Goal: Task Accomplishment & Management: Complete application form

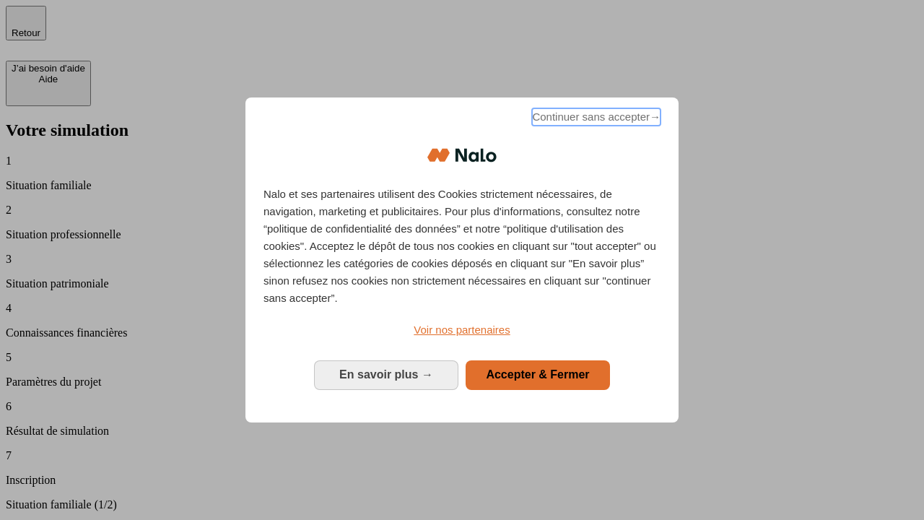
click at [595, 119] on span "Continuer sans accepter →" at bounding box center [596, 116] width 128 height 17
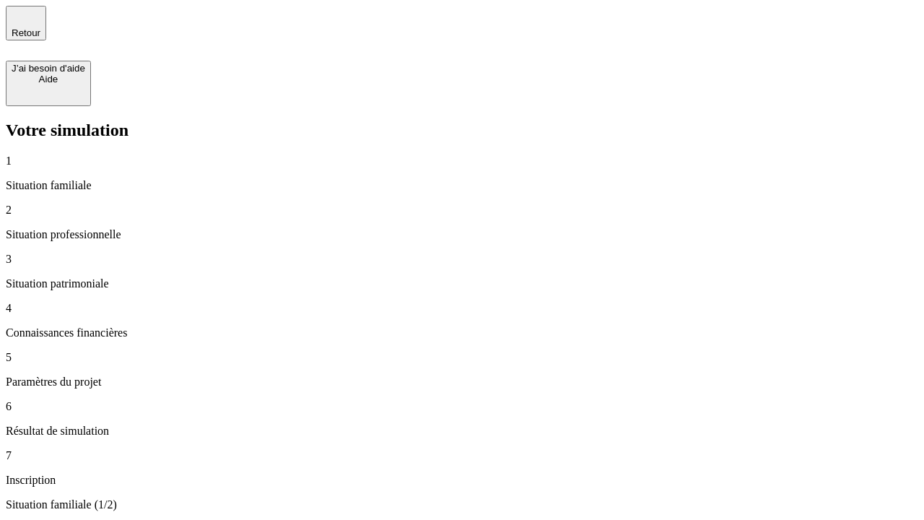
type input "30 000"
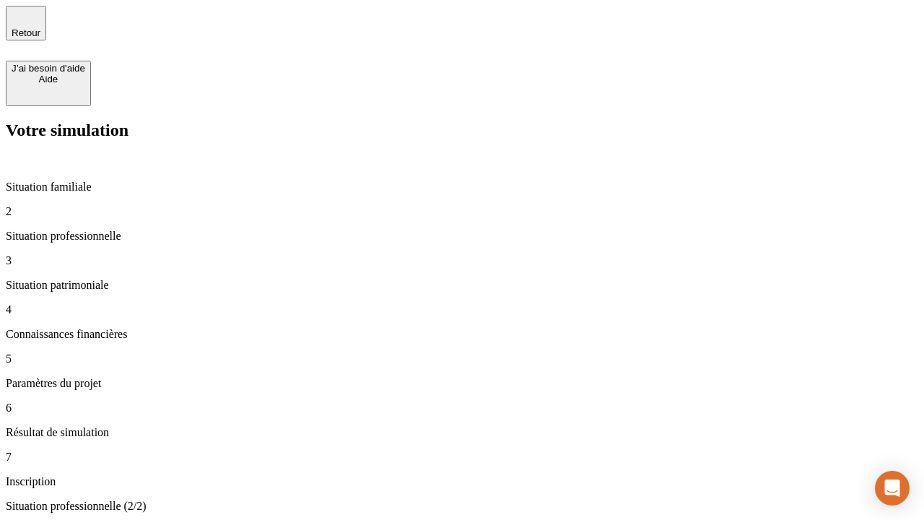
type input "1 000"
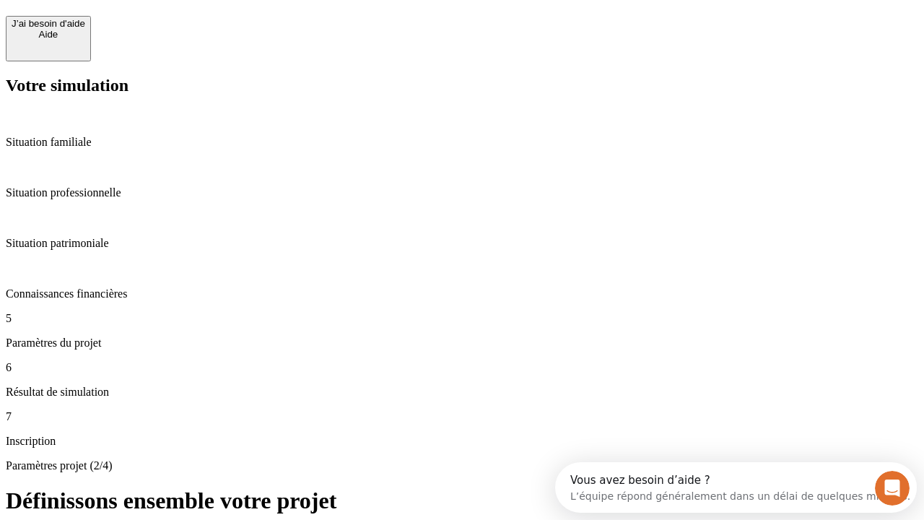
scroll to position [27, 0]
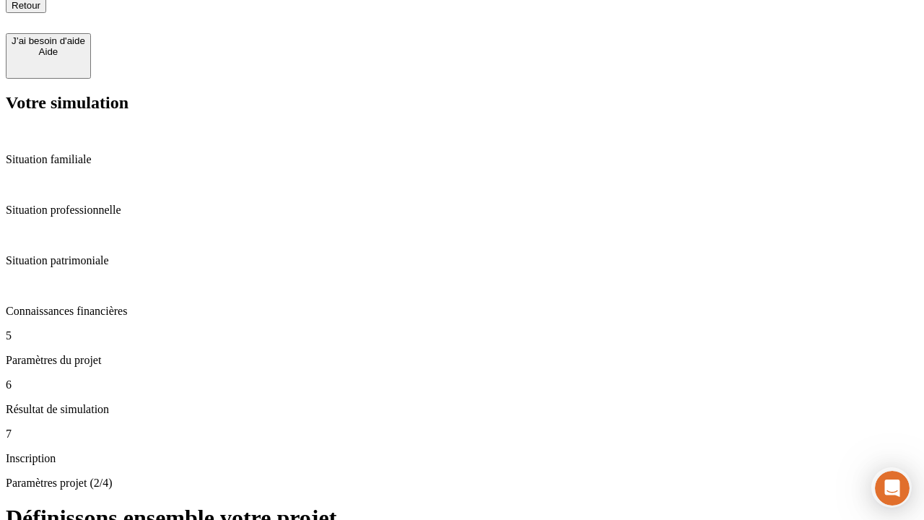
type input "65"
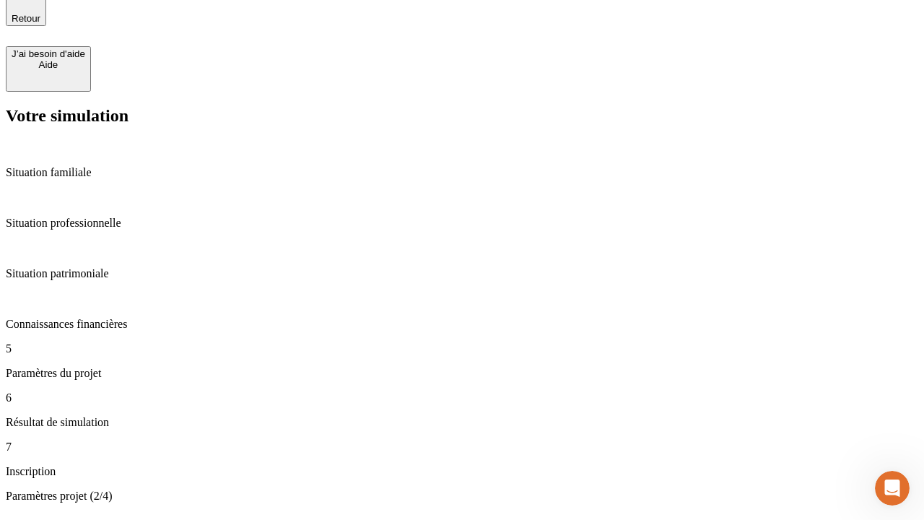
type input "5 000"
type input "640"
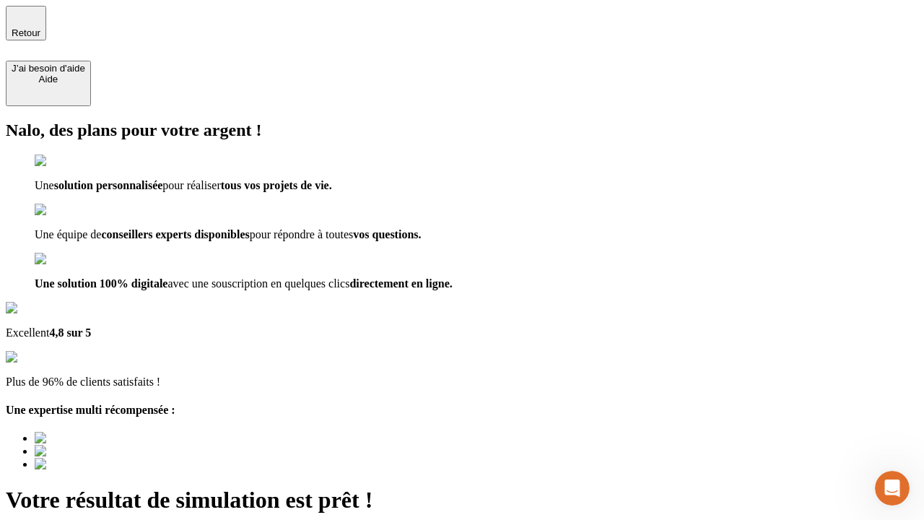
type input "[EMAIL_ADDRESS][DOMAIN_NAME]"
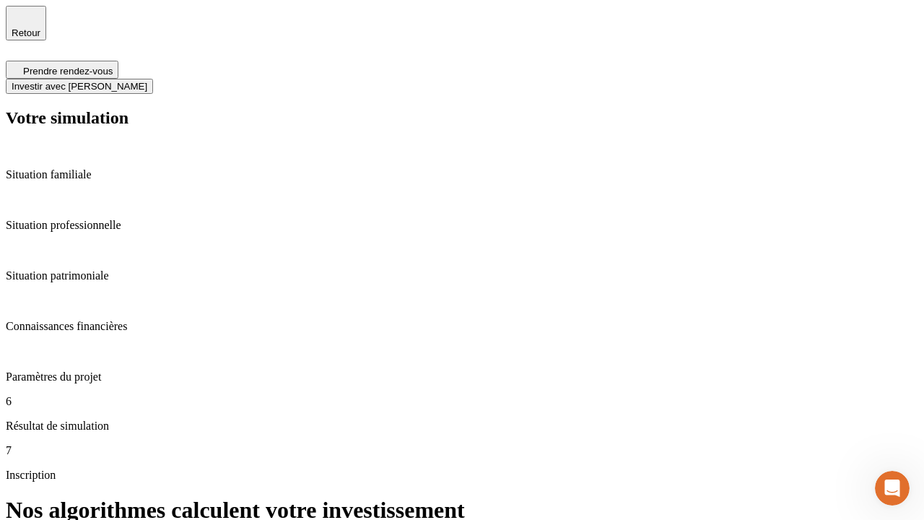
scroll to position [6, 0]
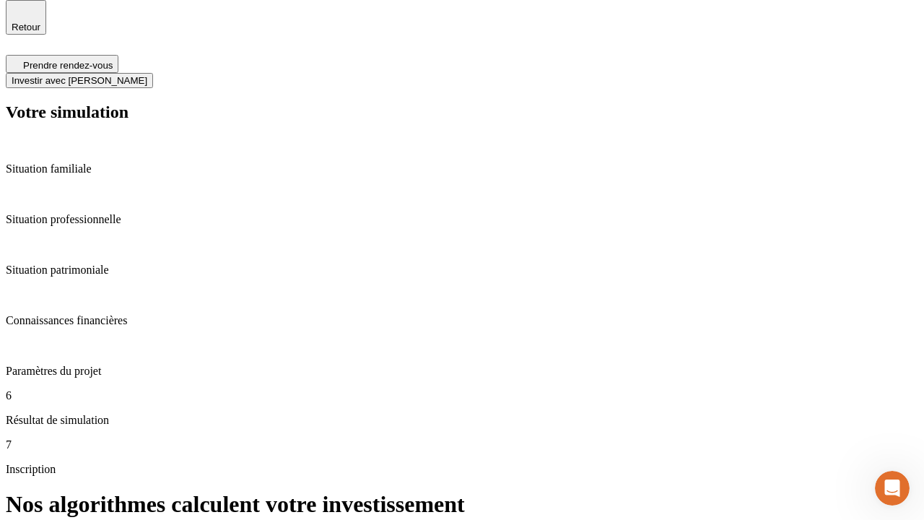
click at [147, 75] on span "Investir avec [PERSON_NAME]" at bounding box center [80, 80] width 136 height 11
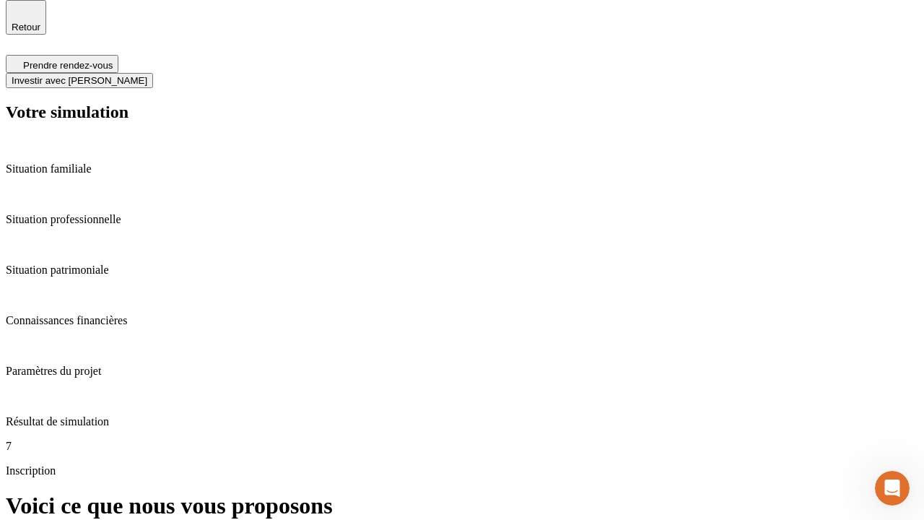
scroll to position [0, 0]
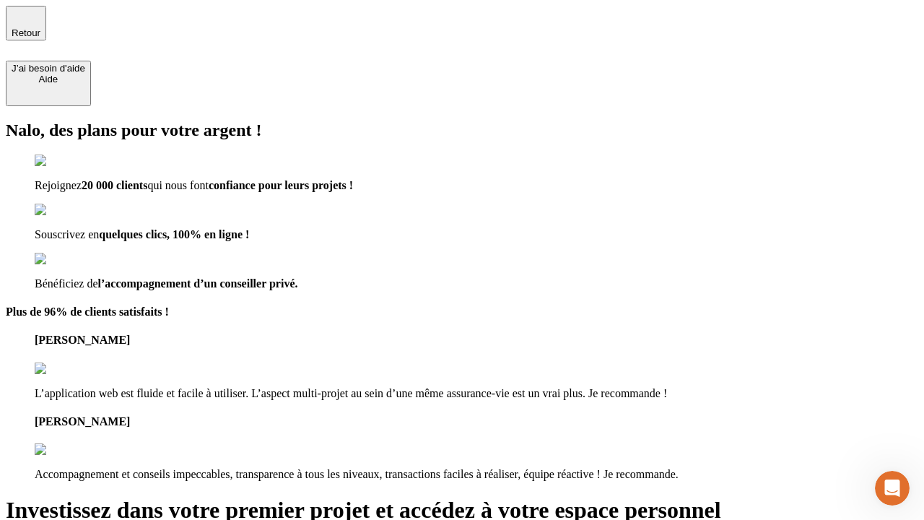
type input "[PERSON_NAME][EMAIL_ADDRESS][DOMAIN_NAME]"
